Goal: Navigation & Orientation: Find specific page/section

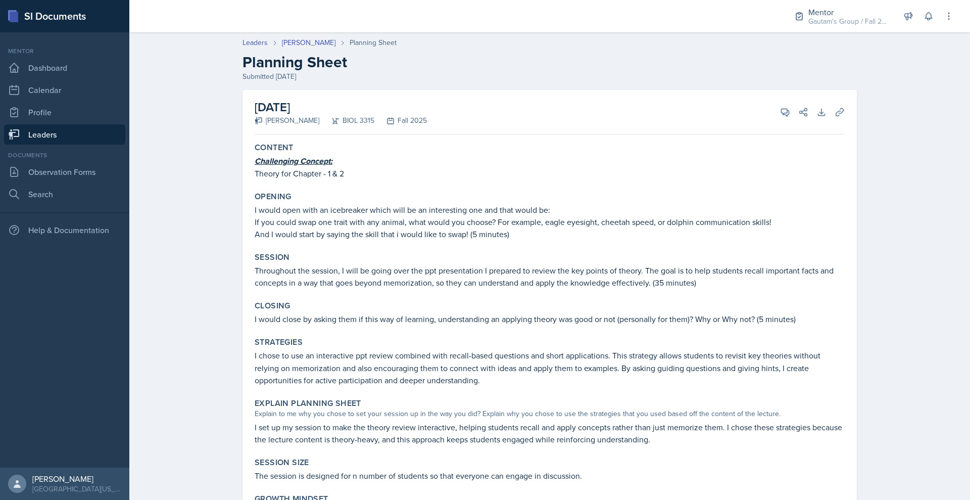
click at [49, 144] on link "Leaders" at bounding box center [64, 134] width 121 height 20
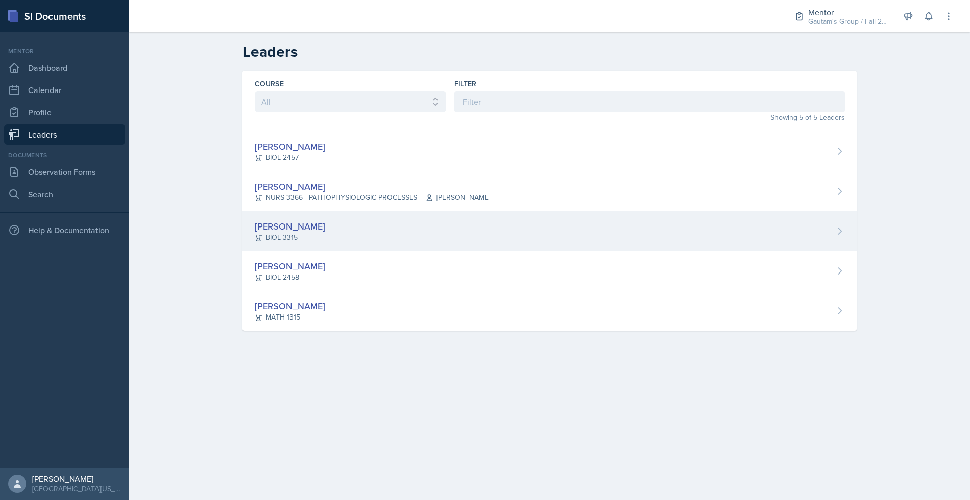
click at [255, 233] on div "[PERSON_NAME]" at bounding box center [290, 226] width 71 height 14
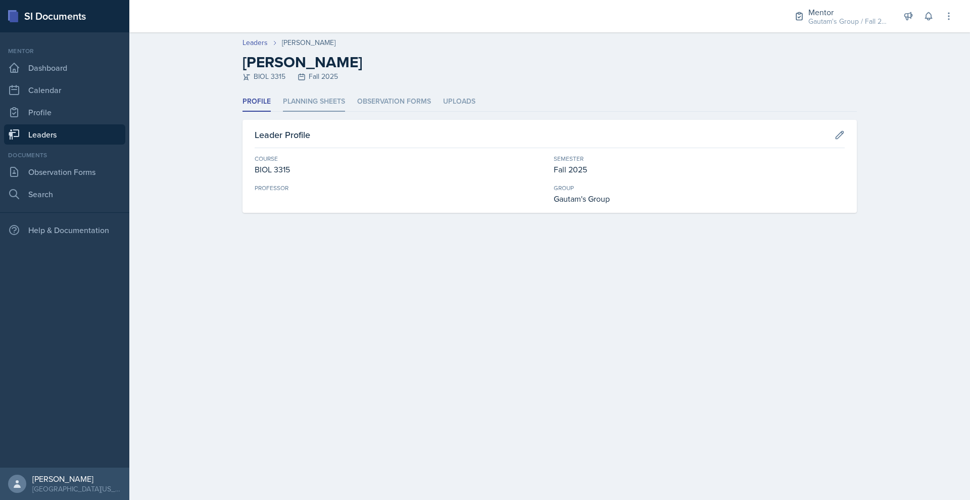
click at [283, 112] on li "Planning Sheets" at bounding box center [314, 102] width 62 height 20
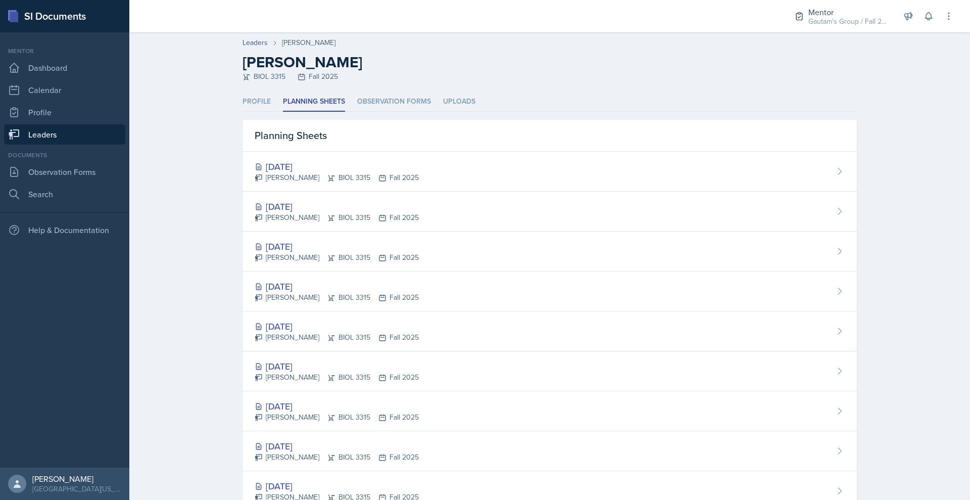
click at [121, 144] on link "Leaders" at bounding box center [64, 134] width 121 height 20
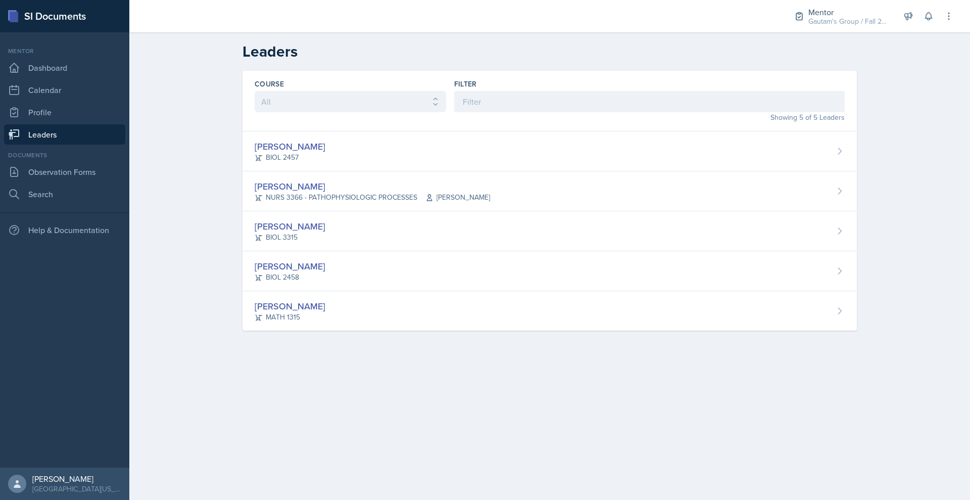
click at [121, 144] on link "Leaders" at bounding box center [64, 134] width 121 height 20
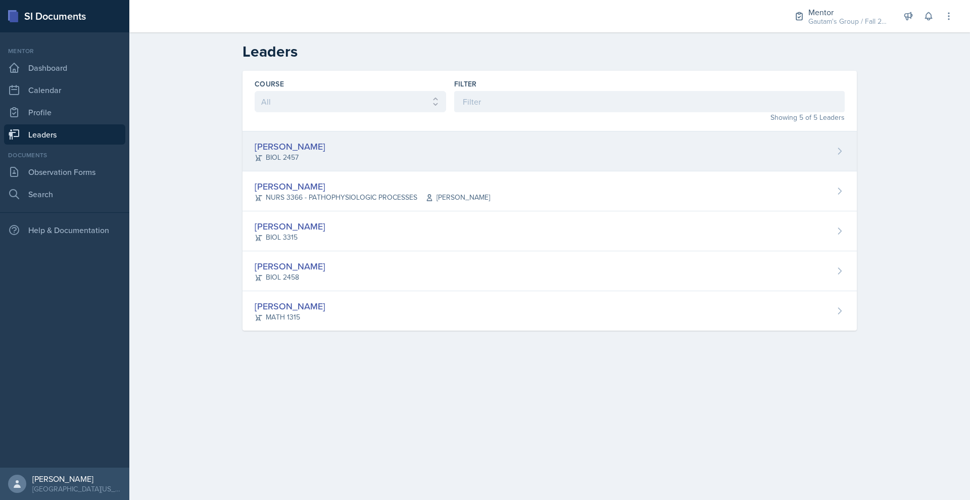
click at [258, 153] on div "[PERSON_NAME]" at bounding box center [290, 146] width 71 height 14
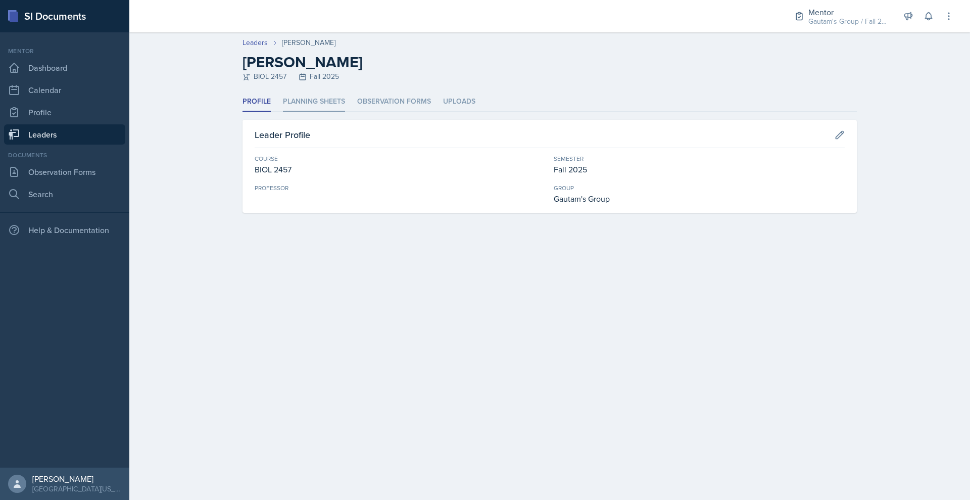
click at [298, 112] on li "Planning Sheets" at bounding box center [314, 102] width 62 height 20
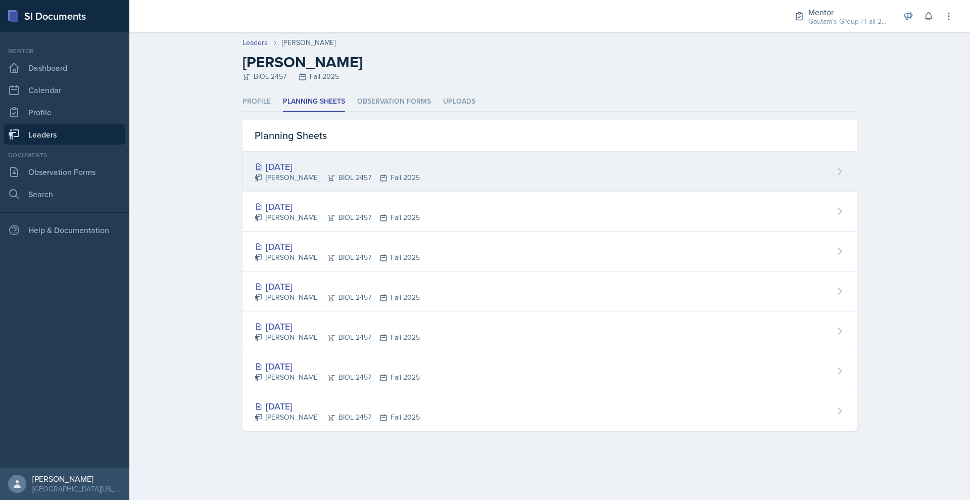
click at [255, 173] on div "[DATE]" at bounding box center [337, 167] width 165 height 14
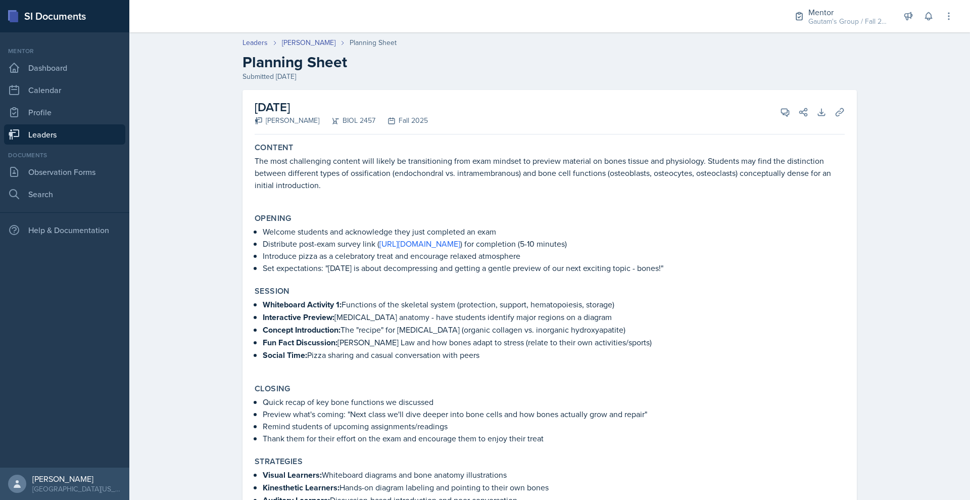
click at [79, 144] on link "Leaders" at bounding box center [64, 134] width 121 height 20
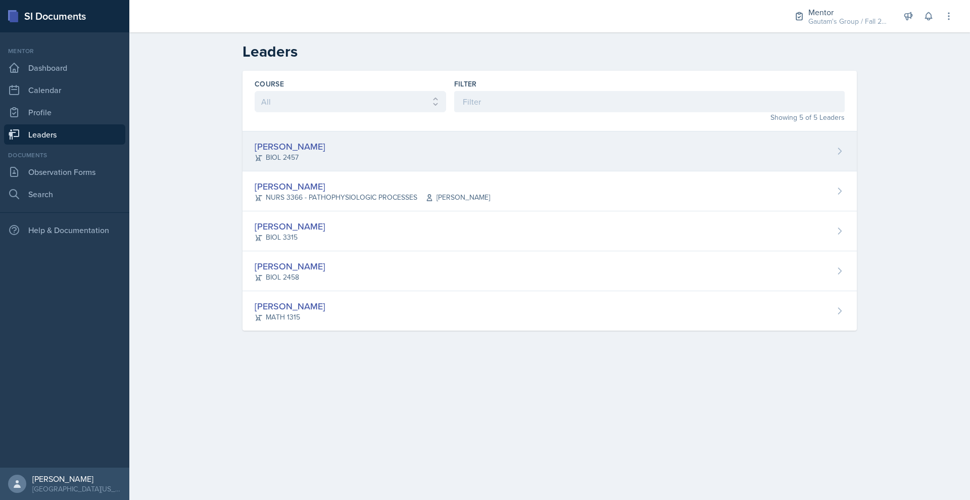
click at [255, 153] on div "[PERSON_NAME]" at bounding box center [290, 146] width 71 height 14
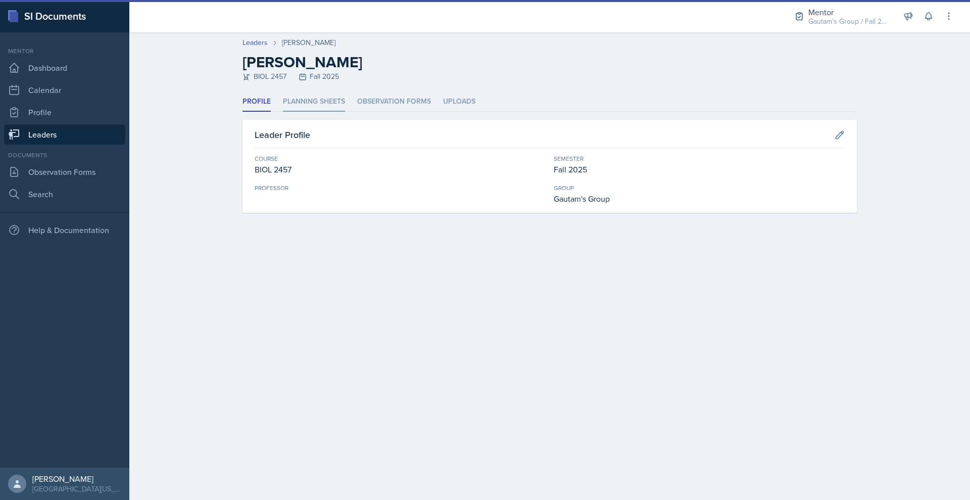
click at [291, 112] on li "Planning Sheets" at bounding box center [314, 102] width 62 height 20
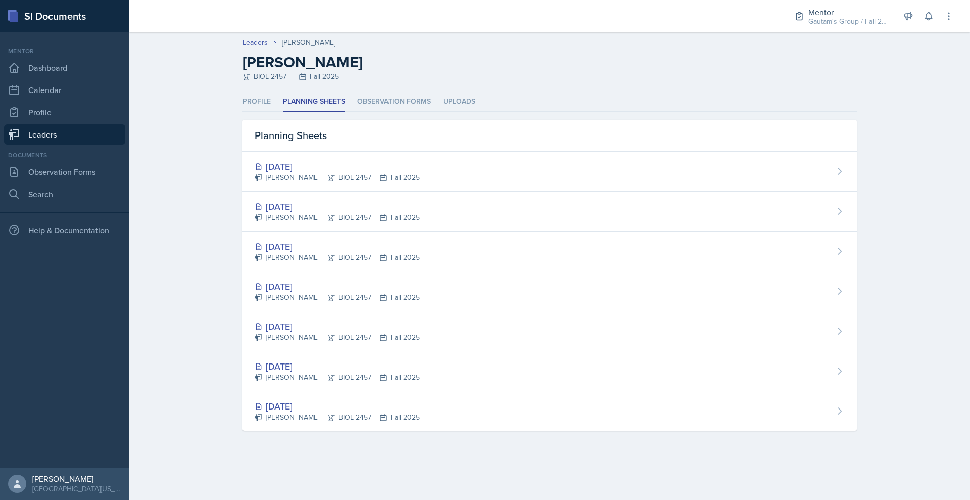
click at [84, 144] on link "Leaders" at bounding box center [64, 134] width 121 height 20
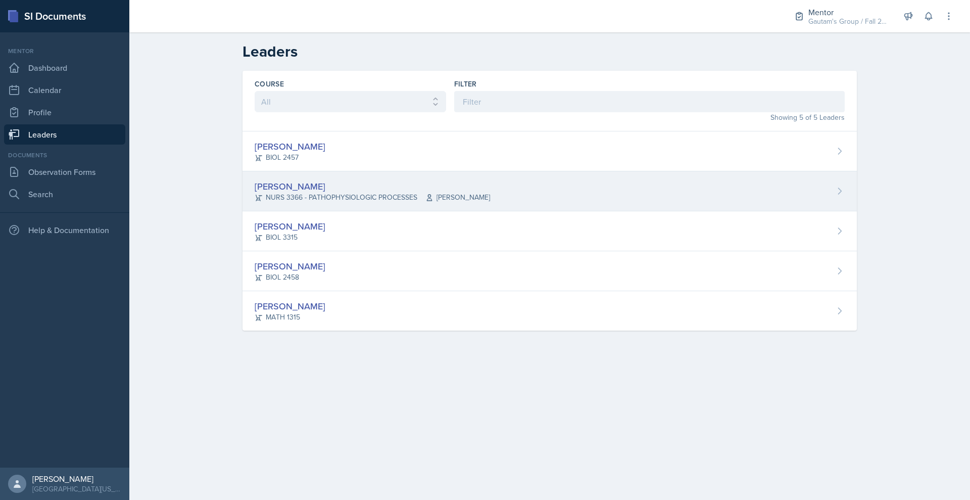
click at [255, 193] on div "[PERSON_NAME]" at bounding box center [372, 186] width 235 height 14
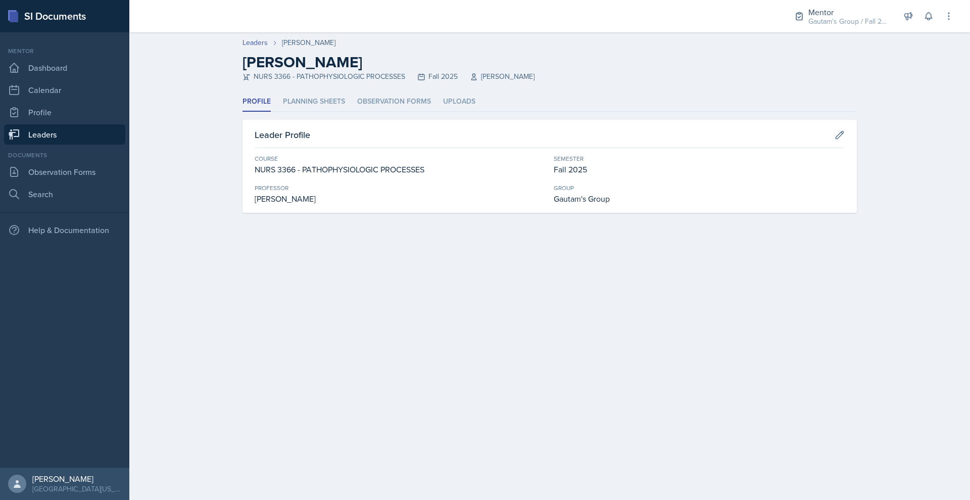
click at [64, 144] on link "Leaders" at bounding box center [64, 134] width 121 height 20
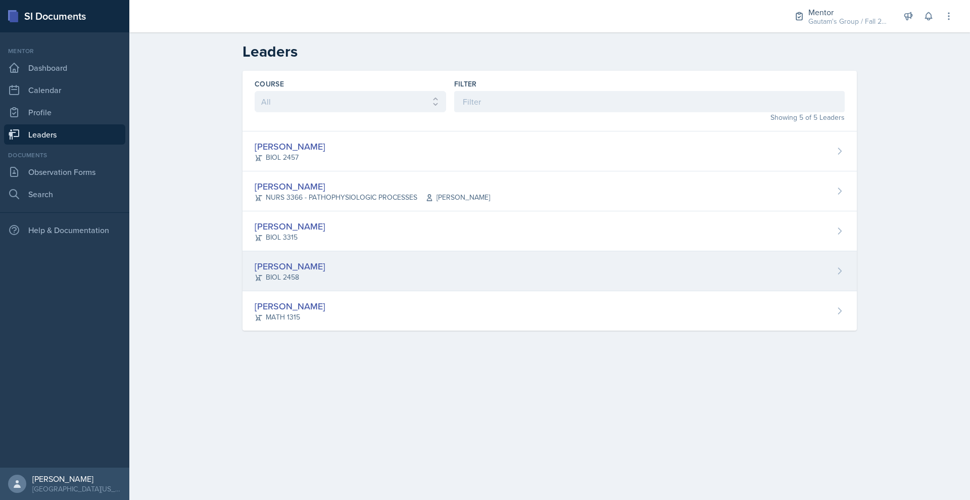
click at [255, 273] on div "[PERSON_NAME]" at bounding box center [290, 266] width 71 height 14
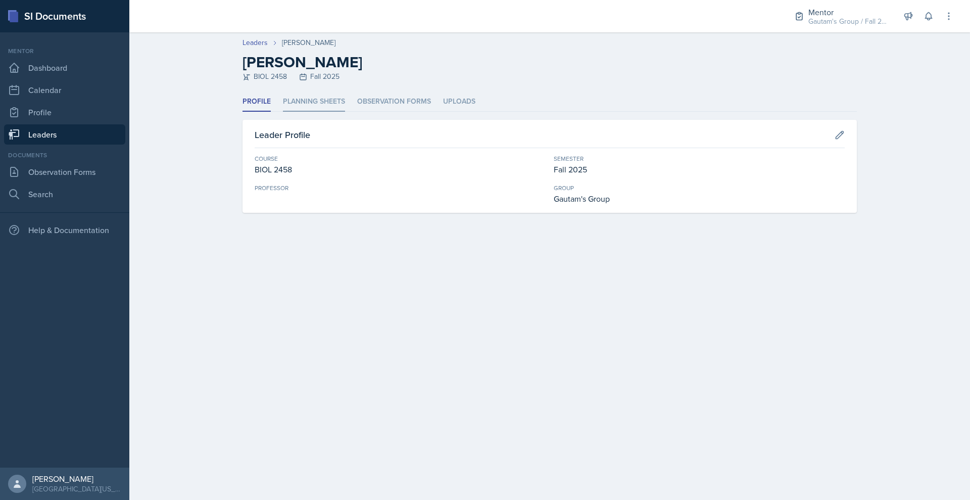
click at [283, 112] on li "Planning Sheets" at bounding box center [314, 102] width 62 height 20
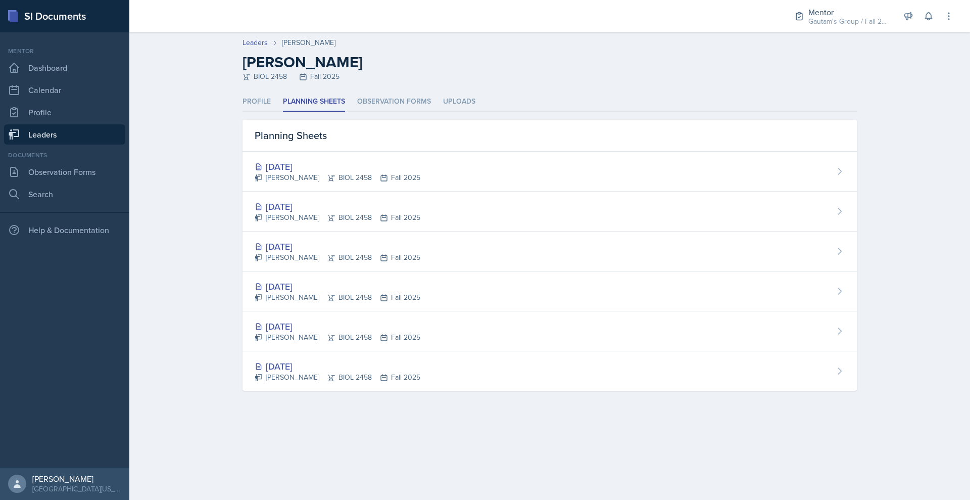
click at [82, 144] on link "Leaders" at bounding box center [64, 134] width 121 height 20
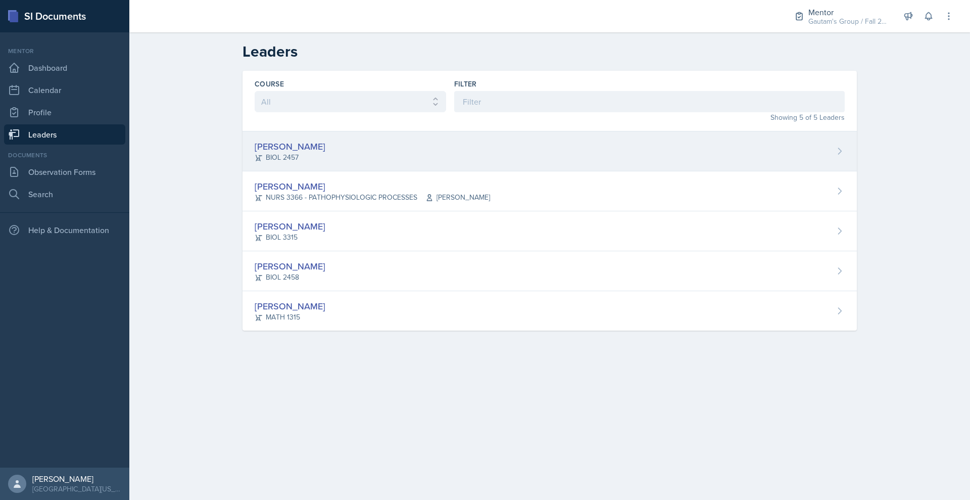
click at [255, 153] on div "[PERSON_NAME]" at bounding box center [290, 146] width 71 height 14
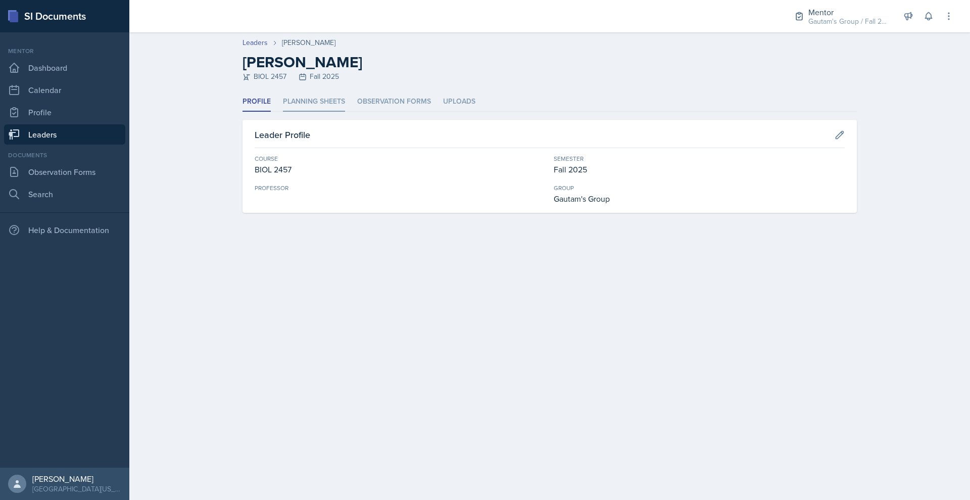
click at [283, 112] on li "Planning Sheets" at bounding box center [314, 102] width 62 height 20
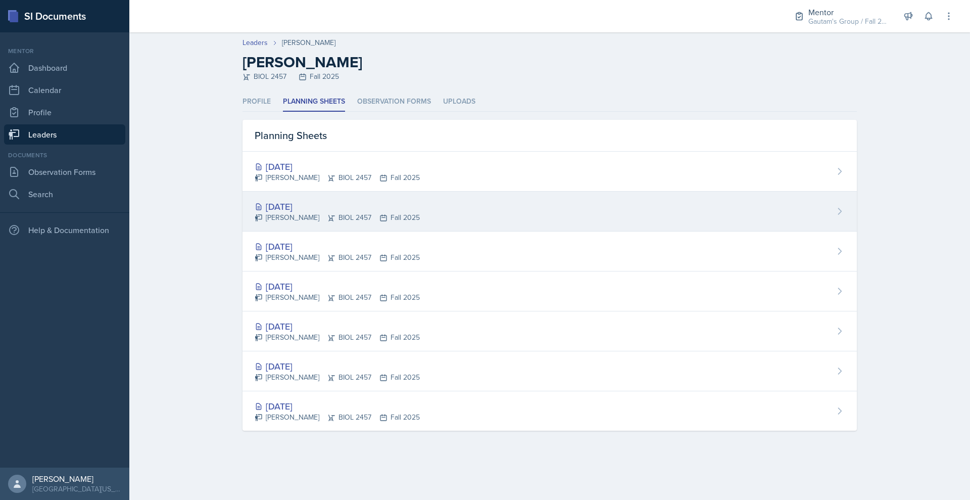
click at [255, 213] on div "[DATE]" at bounding box center [337, 207] width 165 height 14
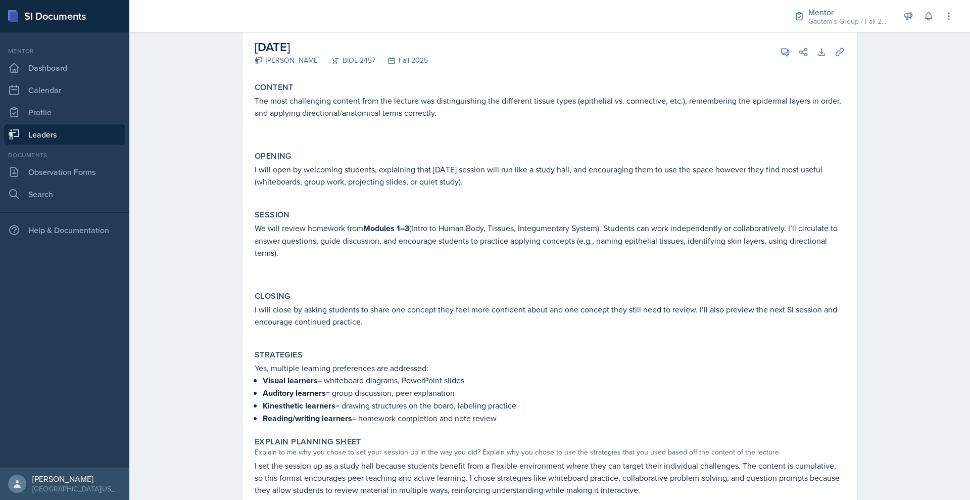
scroll to position [59, 0]
click at [76, 144] on link "Leaders" at bounding box center [64, 134] width 121 height 20
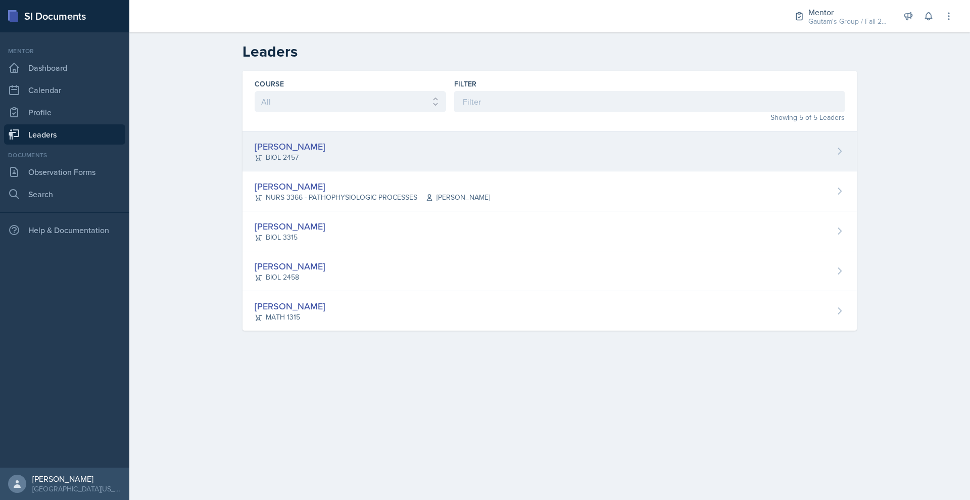
click at [265, 153] on div "[PERSON_NAME]" at bounding box center [290, 146] width 71 height 14
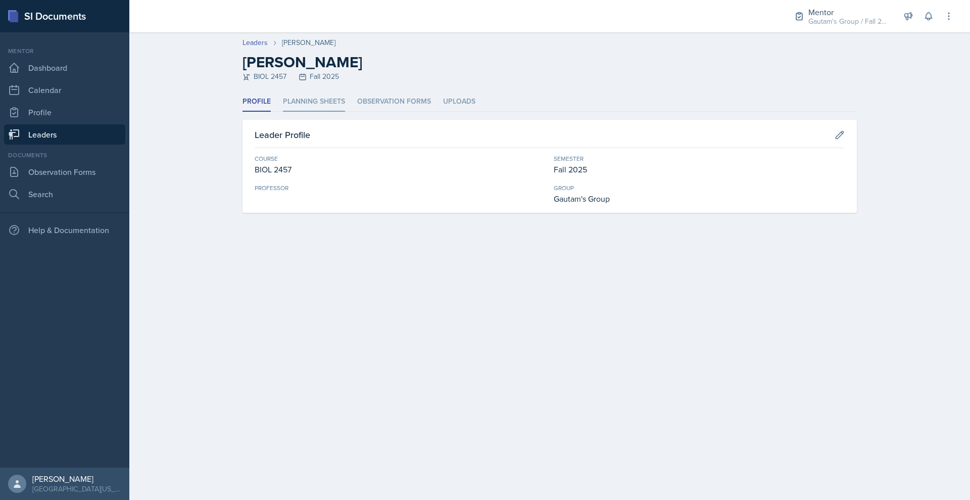
click at [294, 112] on li "Planning Sheets" at bounding box center [314, 102] width 62 height 20
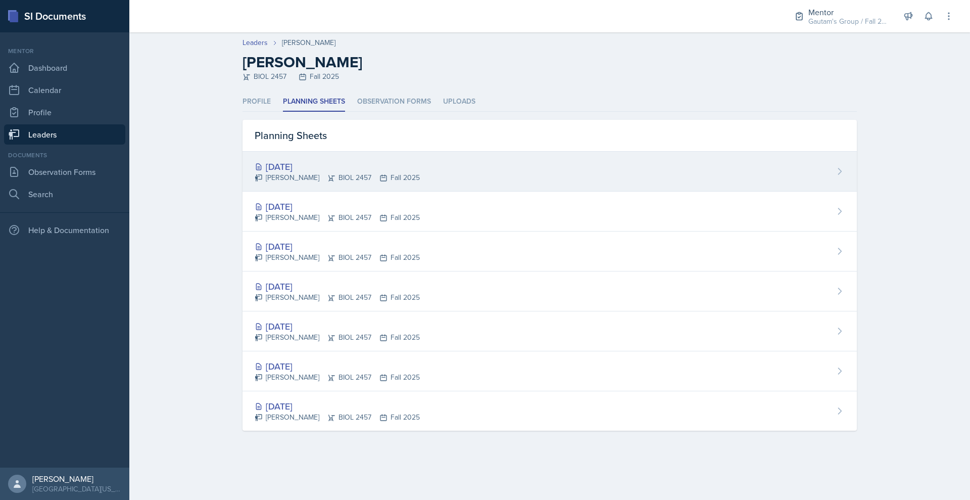
click at [255, 173] on div "[DATE]" at bounding box center [337, 167] width 165 height 14
